Goal: Go to known website: Go to known website

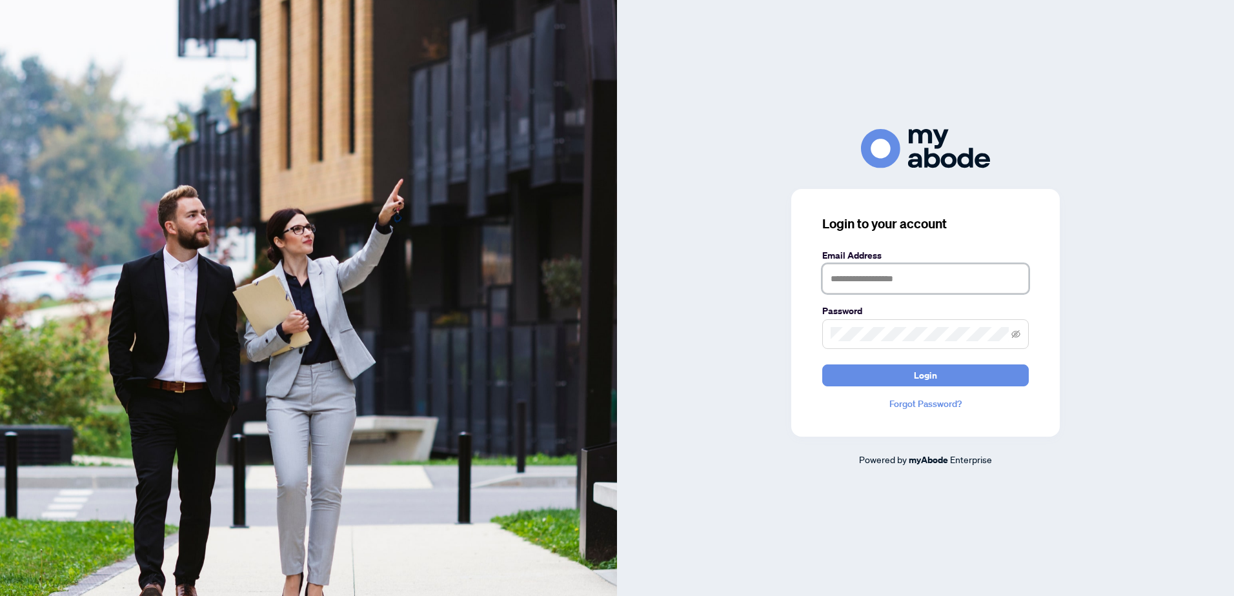
click at [861, 279] on input "text" at bounding box center [925, 279] width 206 height 30
type input "**********"
click at [845, 374] on button "Login" at bounding box center [925, 376] width 206 height 22
